Goal: Navigation & Orientation: Find specific page/section

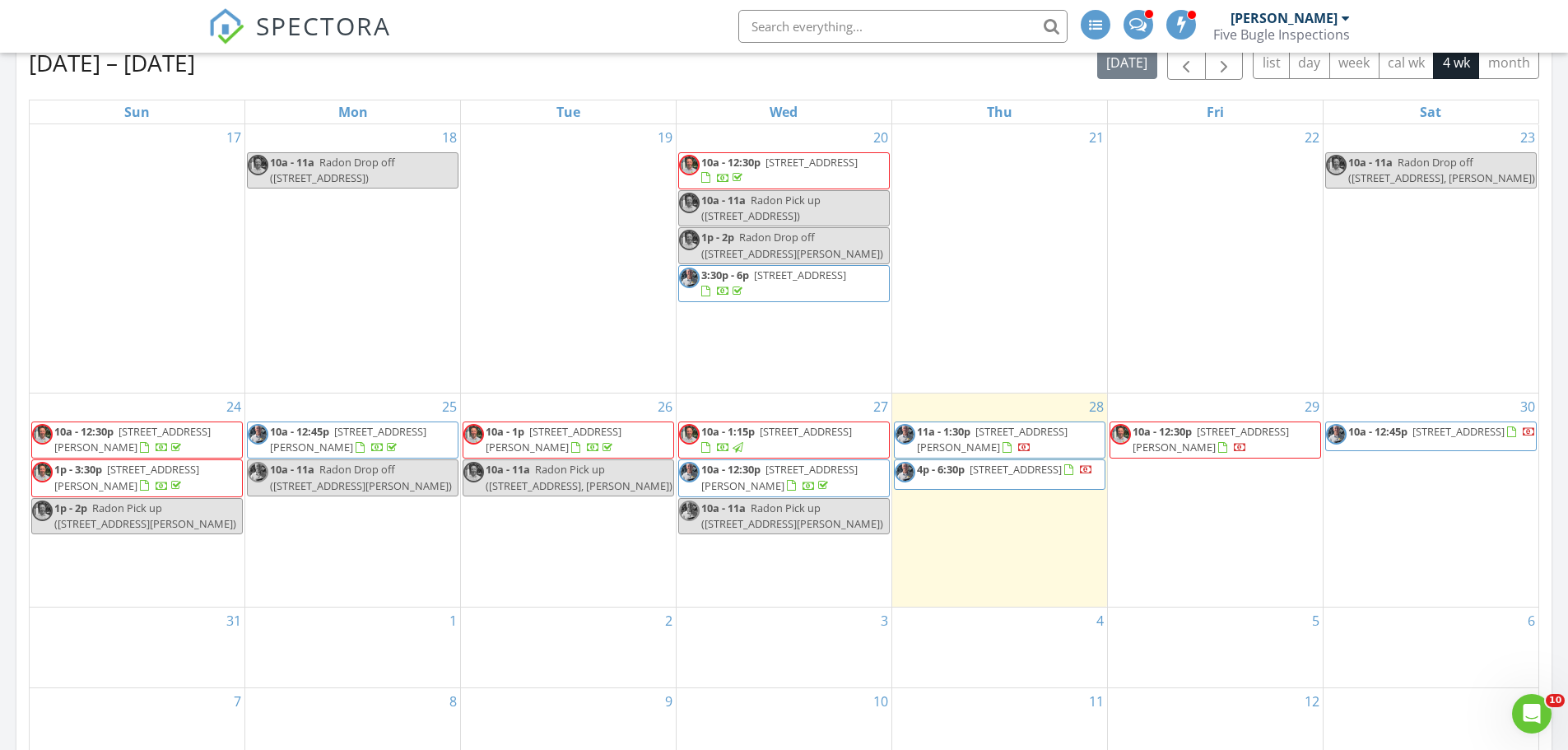
scroll to position [988, 0]
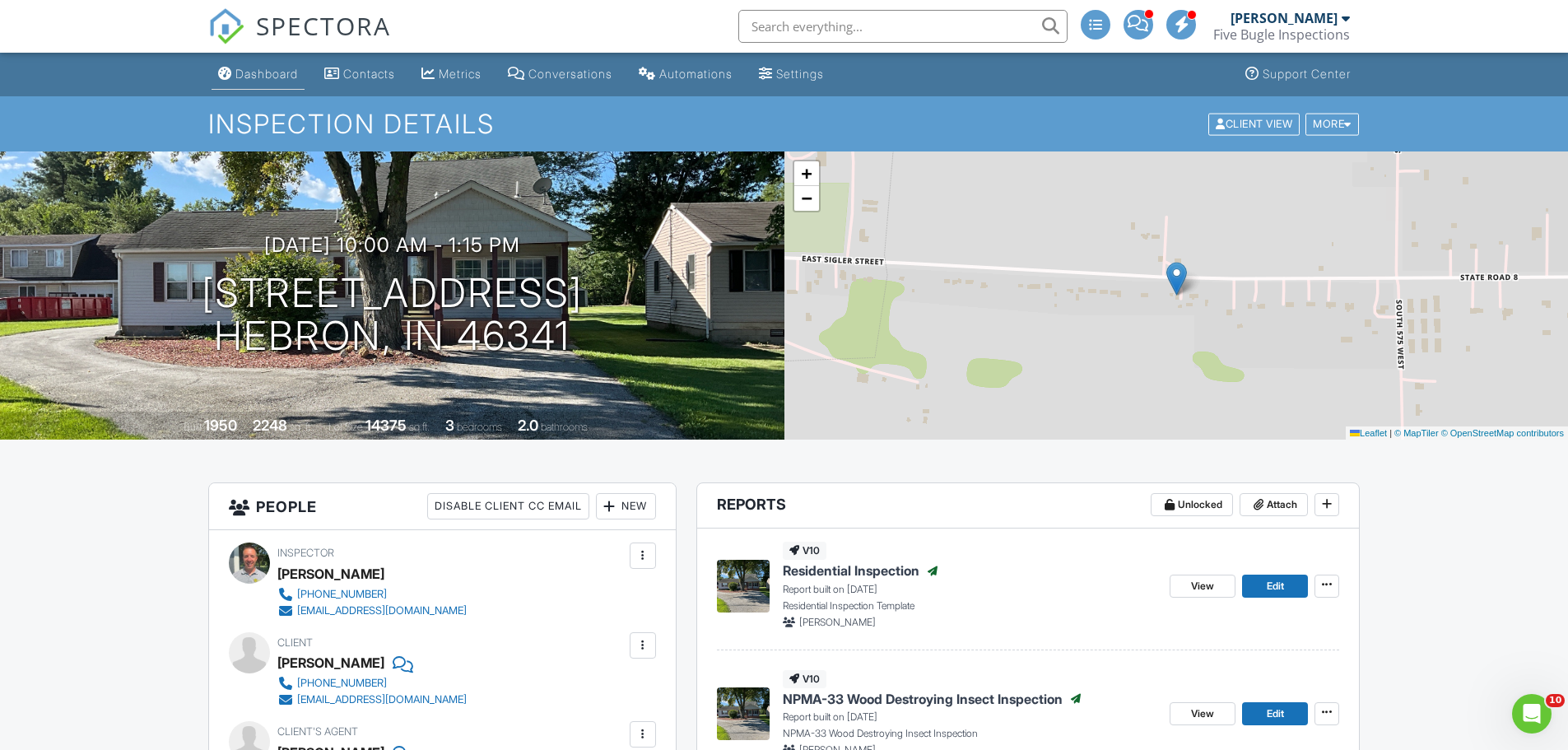
click at [233, 77] on link "Dashboard" at bounding box center [258, 74] width 93 height 31
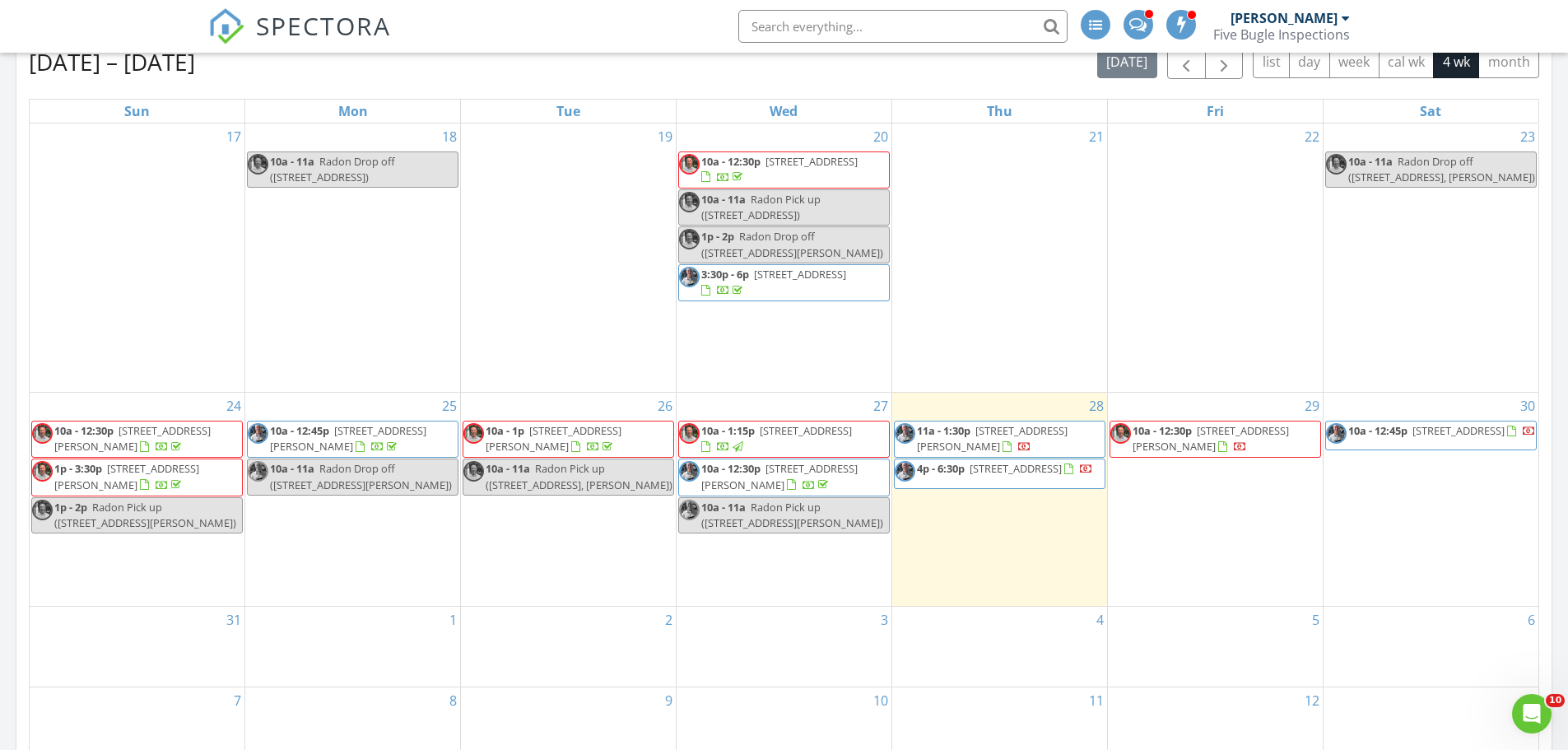
scroll to position [741, 0]
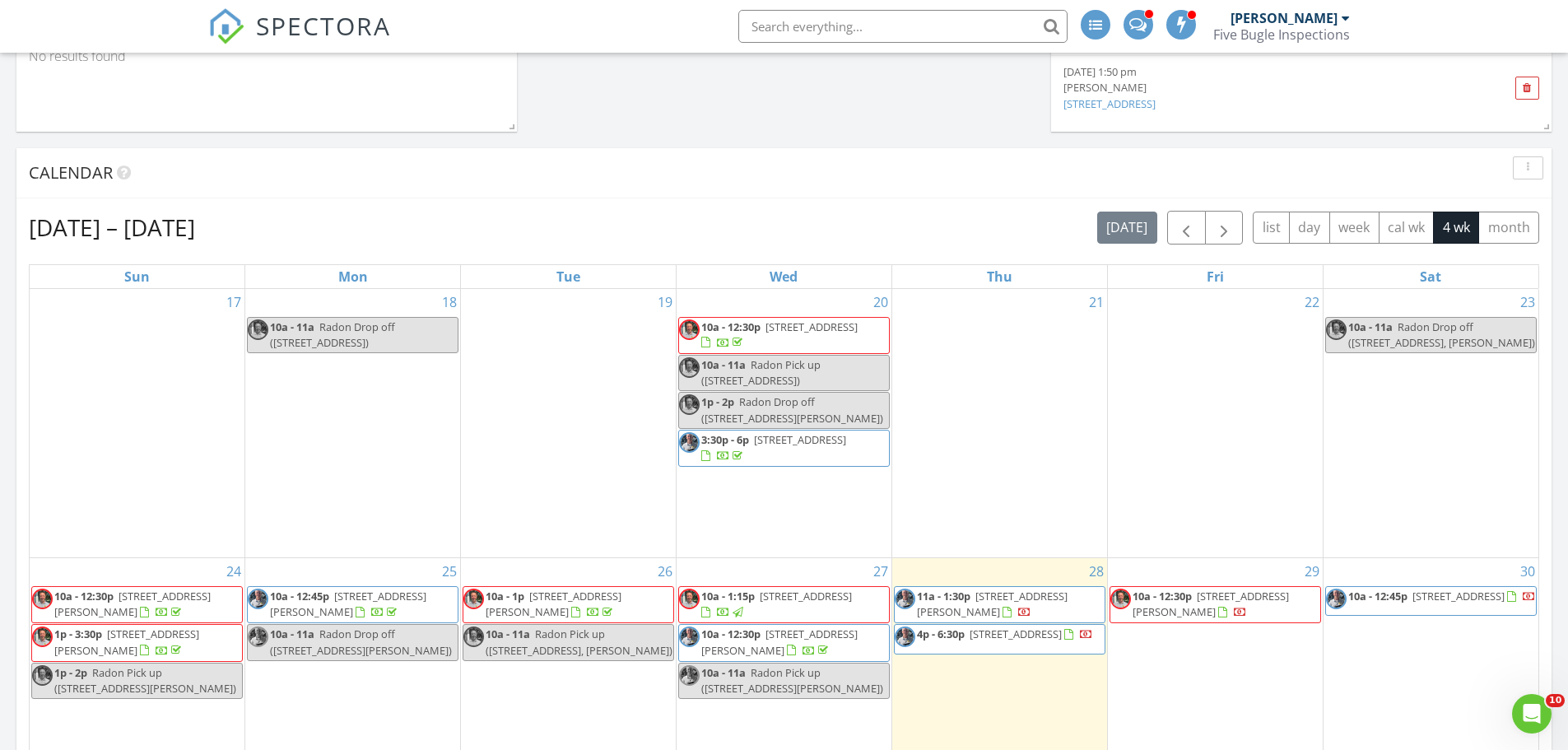
click at [0, 533] on div "[DATE] [PERSON_NAME] No results found New Inspection New Quote Map 1 2 + − [GEO…" at bounding box center [784, 407] width 1568 height 1868
